Goal: Find specific page/section: Find specific page/section

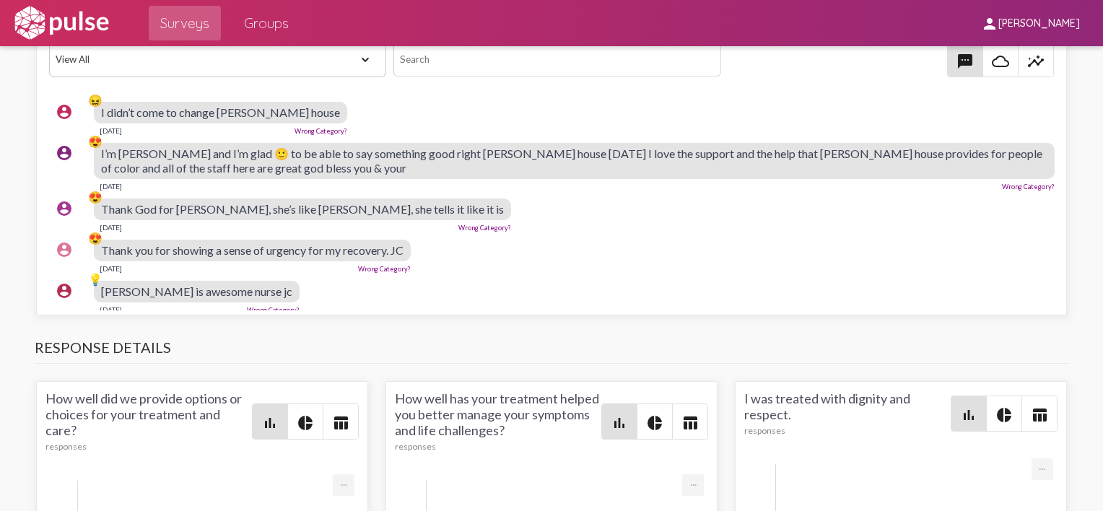
scroll to position [1227, 0]
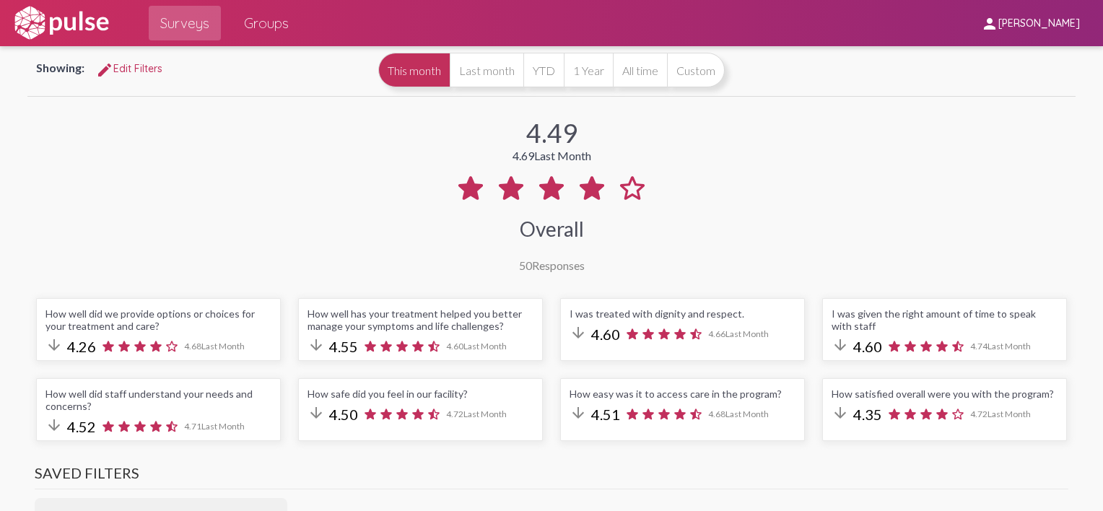
scroll to position [72, 0]
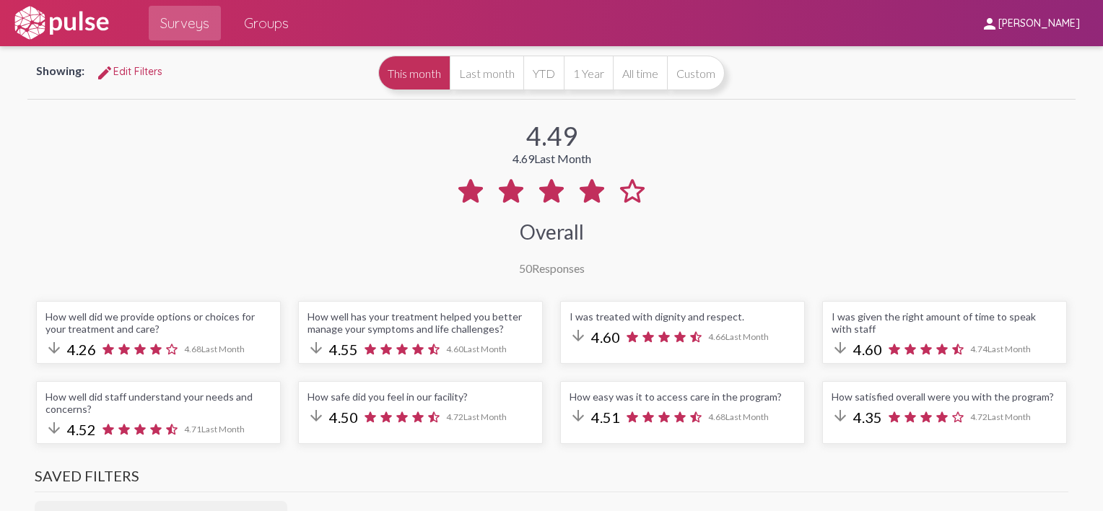
click at [38, 38] on img at bounding box center [62, 23] width 100 height 36
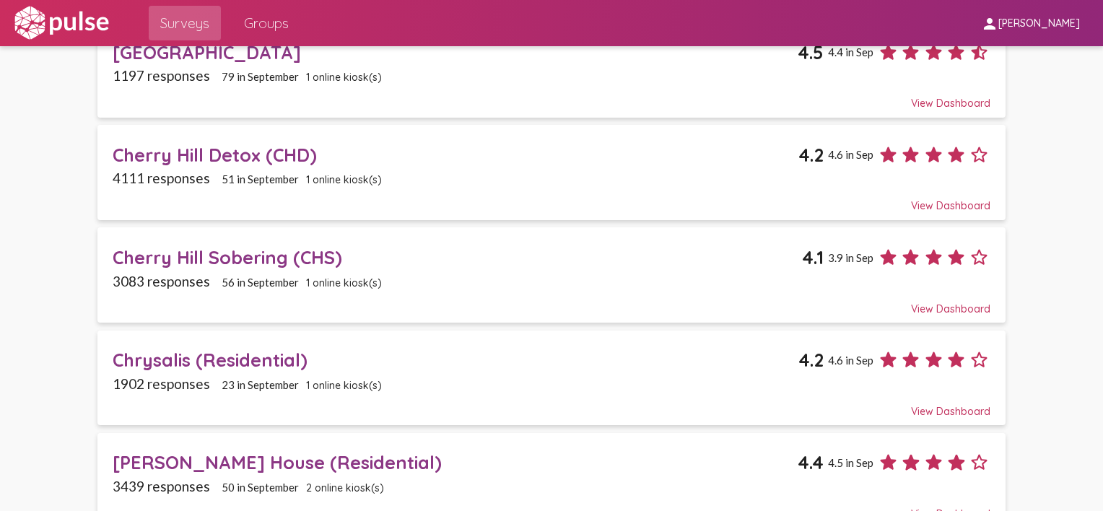
scroll to position [144, 0]
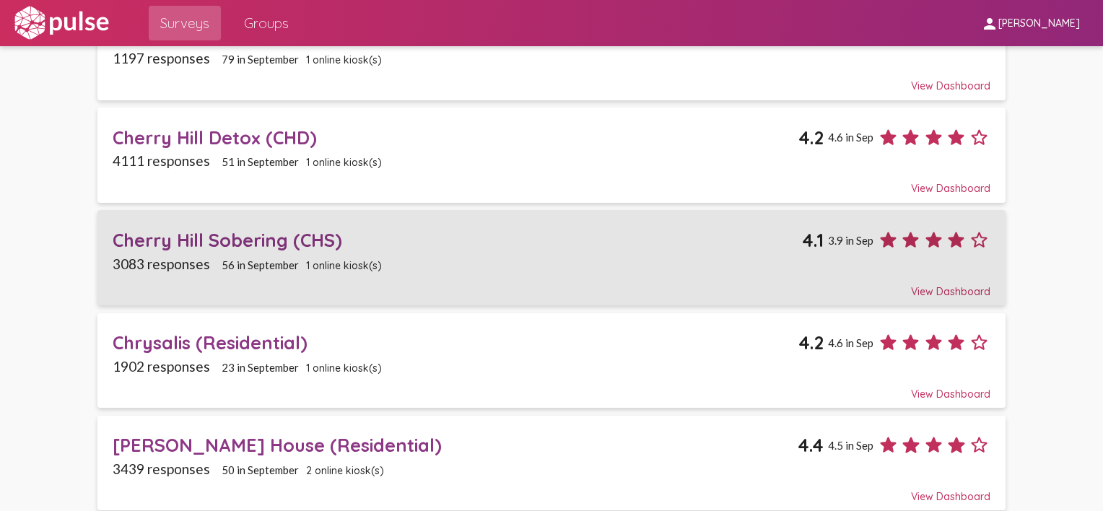
click at [203, 225] on div "Cherry Hill Sobering (CHS) 4.1 3.9 in Sep" at bounding box center [552, 234] width 878 height 33
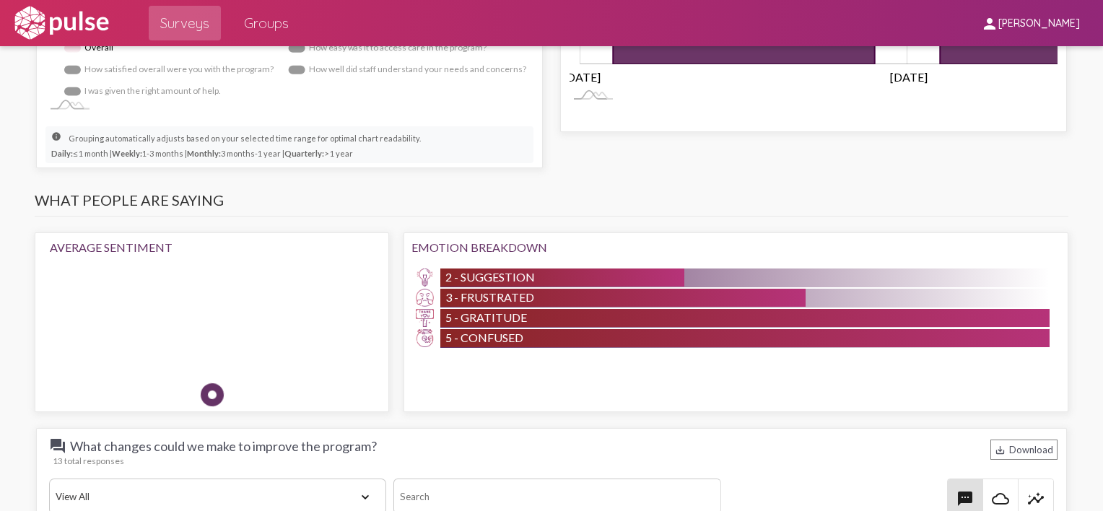
scroll to position [1083, 0]
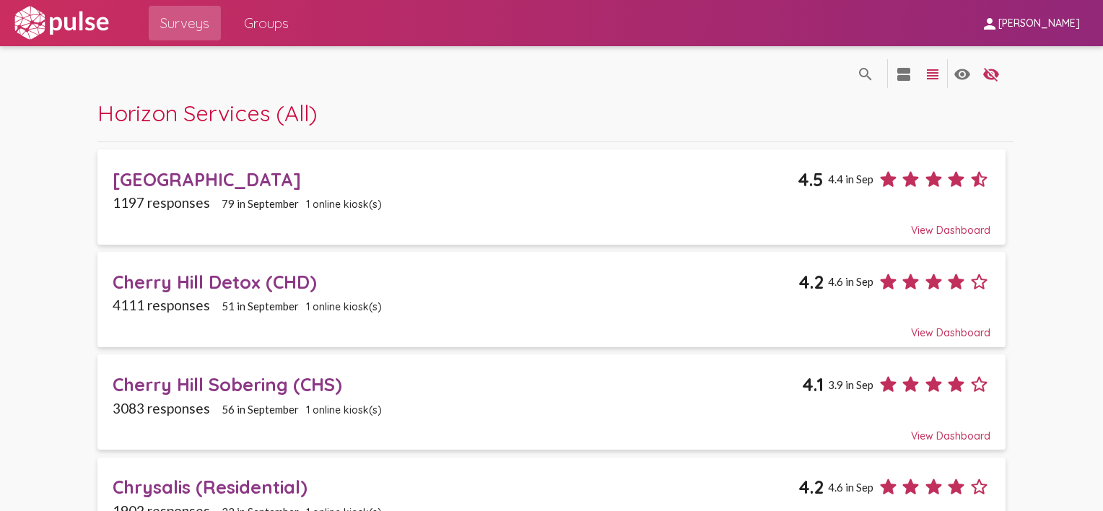
click at [172, 182] on div "Butte County Sobering Center" at bounding box center [455, 179] width 685 height 22
